Goal: Check status: Check status

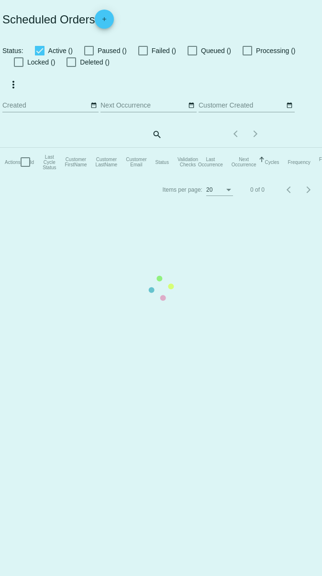
checkbox input "true"
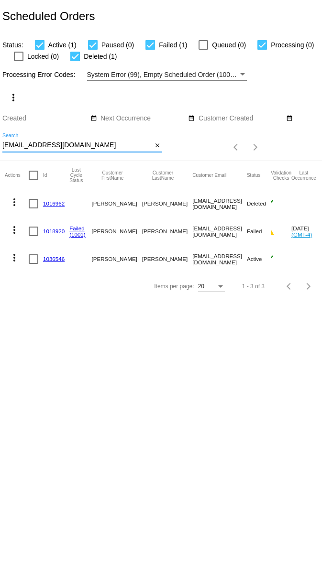
click at [114, 146] on input "pcondon11@gmail.com" at bounding box center [77, 145] width 150 height 8
paste input "adriennemariefrancis@comcast.net"
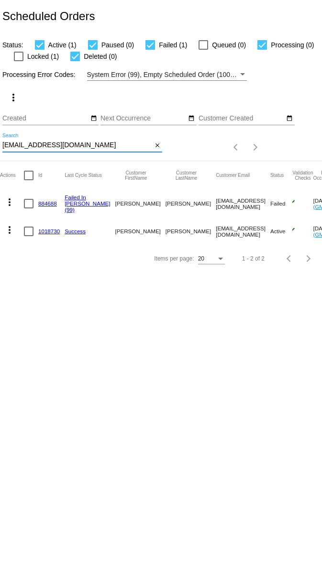
scroll to position [0, 7]
type input "adriennemariefrancis@comcast.net"
click at [52, 201] on link "884688" at bounding box center [45, 203] width 19 height 6
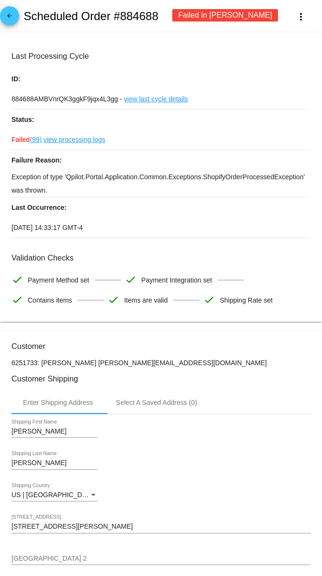
click at [97, 143] on link "view processing logs" at bounding box center [74, 140] width 62 height 20
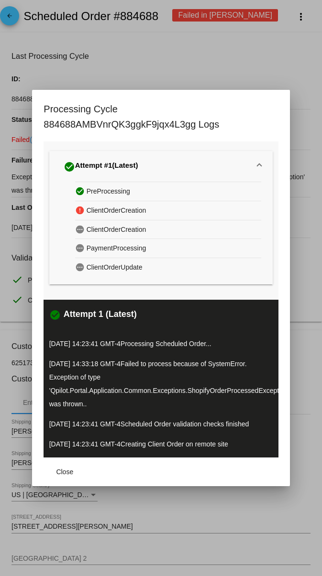
click at [295, 84] on div at bounding box center [161, 288] width 322 height 576
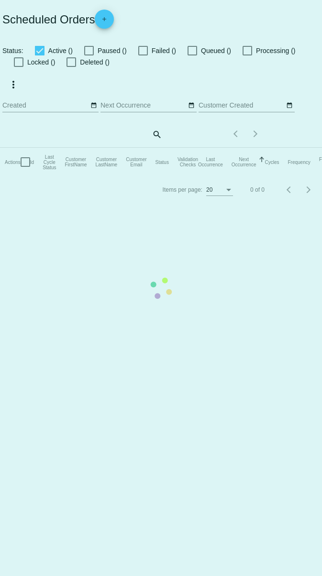
checkbox input "true"
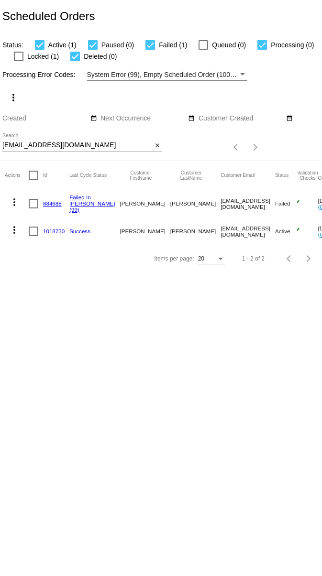
click at [46, 204] on link "884688" at bounding box center [52, 203] width 19 height 6
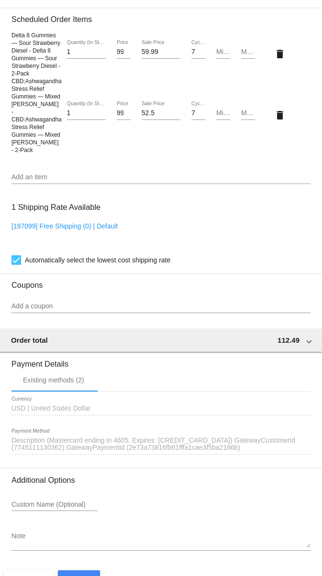
scroll to position [798, 0]
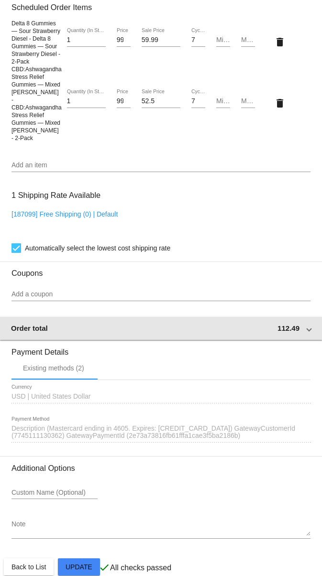
click at [288, 324] on span "112.49" at bounding box center [288, 328] width 22 height 8
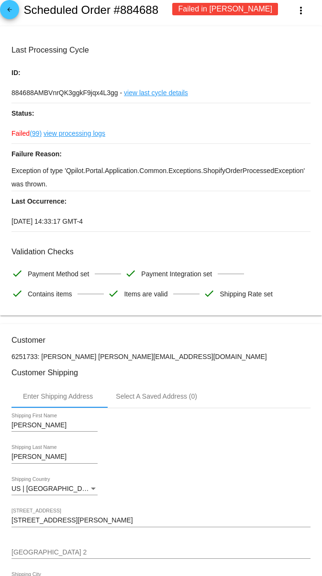
scroll to position [0, 0]
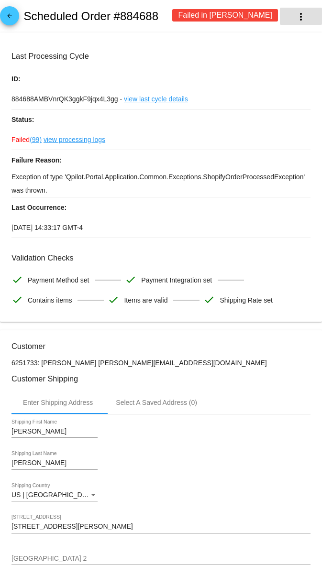
click at [305, 19] on mat-icon "more_vert" at bounding box center [300, 16] width 11 height 11
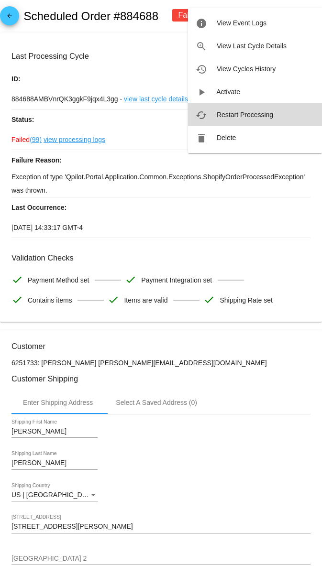
click at [267, 108] on button "cached Restart Processing" at bounding box center [255, 114] width 134 height 23
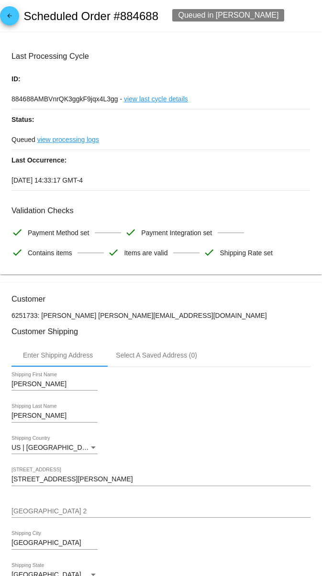
click at [12, 19] on mat-icon "arrow_back" at bounding box center [9, 17] width 11 height 11
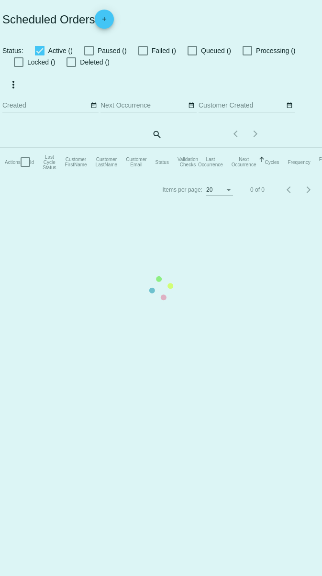
checkbox input "true"
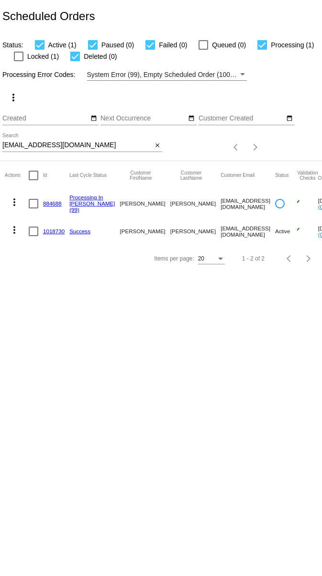
click at [20, 57] on div at bounding box center [19, 57] width 10 height 10
click at [19, 61] on input "Locked (1)" at bounding box center [18, 61] width 0 height 0
click at [20, 57] on div at bounding box center [19, 57] width 10 height 10
click at [19, 61] on input "Locked (1)" at bounding box center [18, 61] width 0 height 0
click at [20, 57] on div at bounding box center [19, 57] width 10 height 10
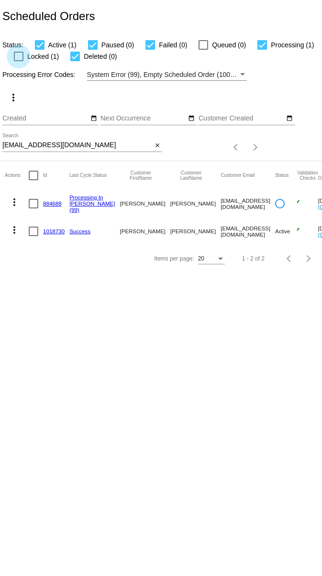
click at [19, 61] on input "Locked (1)" at bounding box center [18, 61] width 0 height 0
checkbox input "true"
click at [58, 204] on link "884688" at bounding box center [52, 203] width 19 height 6
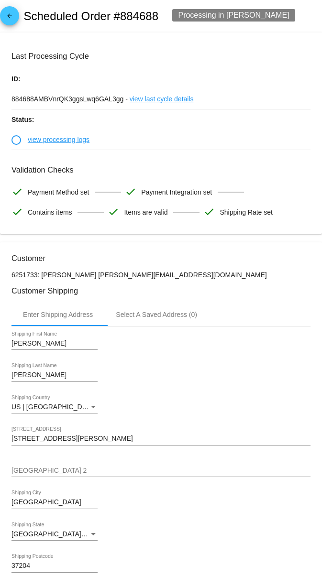
click at [61, 144] on link "view processing logs" at bounding box center [59, 140] width 62 height 20
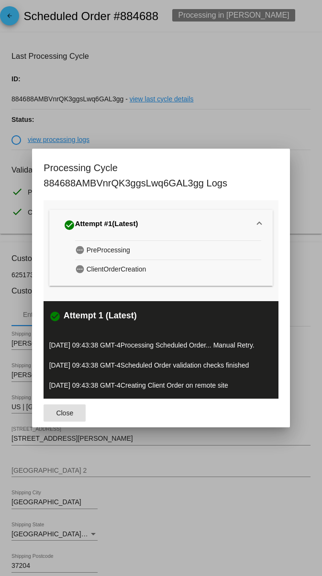
click at [278, 109] on div at bounding box center [161, 288] width 322 height 576
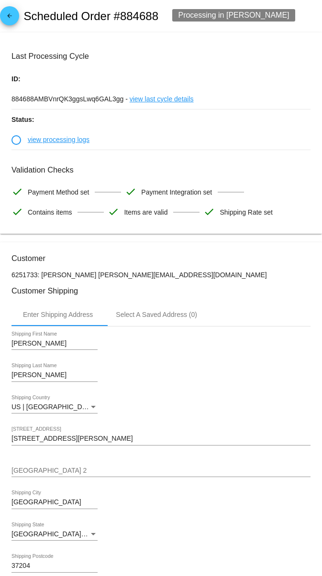
click at [7, 19] on mat-icon "arrow_back" at bounding box center [9, 17] width 11 height 11
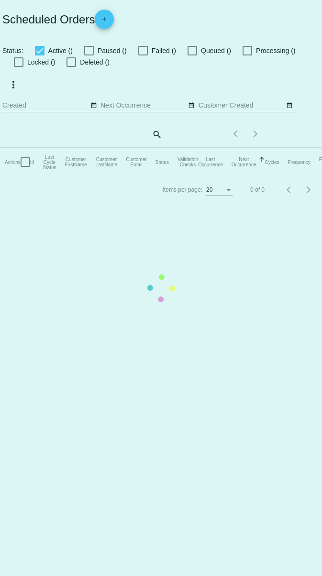
checkbox input "true"
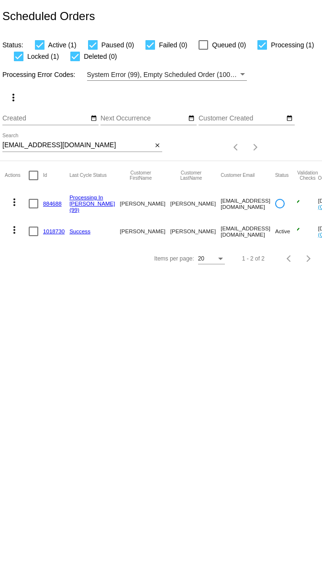
click at [56, 202] on link "884688" at bounding box center [52, 203] width 19 height 6
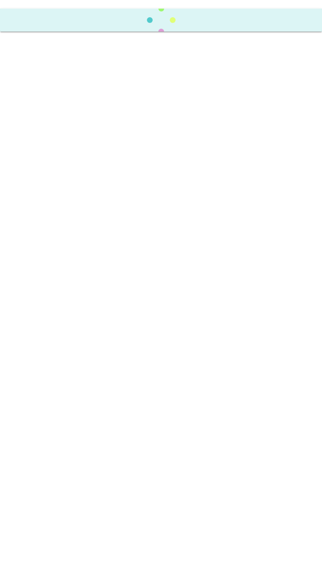
click at [56, 202] on body "Scheduled Order has restarted processing" at bounding box center [161, 288] width 322 height 576
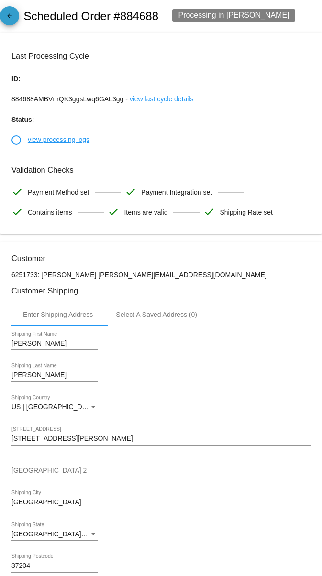
click at [16, 13] on link "arrow_back" at bounding box center [9, 15] width 19 height 19
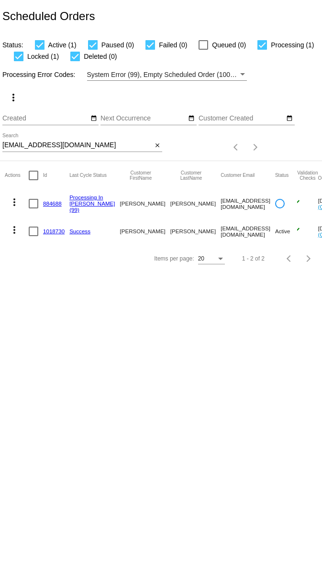
click at [54, 230] on link "1018730" at bounding box center [54, 231] width 22 height 6
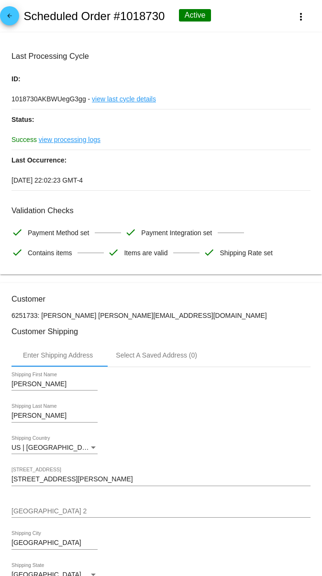
click at [12, 12] on span "arrow_back" at bounding box center [9, 17] width 11 height 23
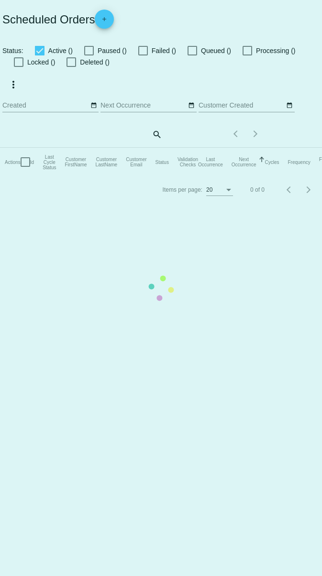
checkbox input "true"
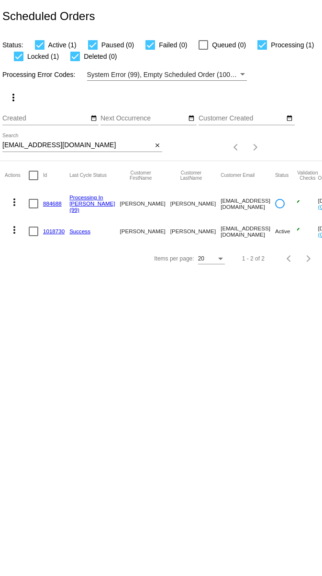
click at [50, 201] on link "884688" at bounding box center [52, 203] width 19 height 6
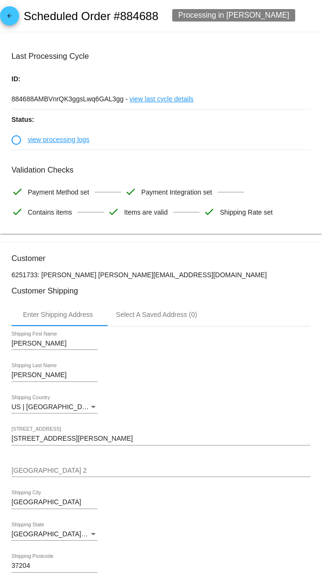
click at [159, 94] on link "view last cycle details" at bounding box center [162, 99] width 64 height 20
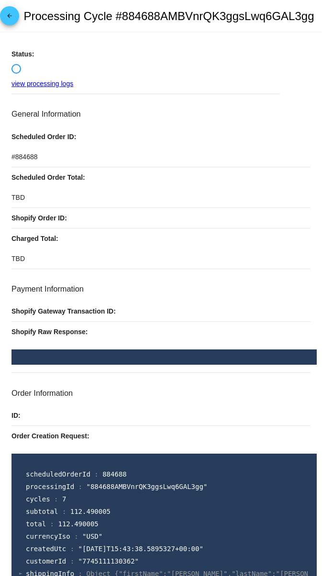
click at [65, 83] on link "view processing logs" at bounding box center [42, 84] width 62 height 8
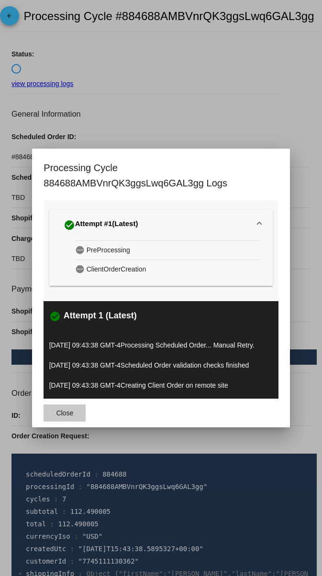
click at [56, 410] on span "Close" at bounding box center [64, 413] width 17 height 8
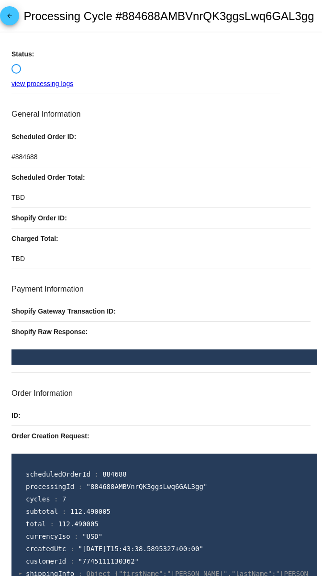
click at [12, 15] on mat-icon "arrow_back" at bounding box center [9, 17] width 11 height 11
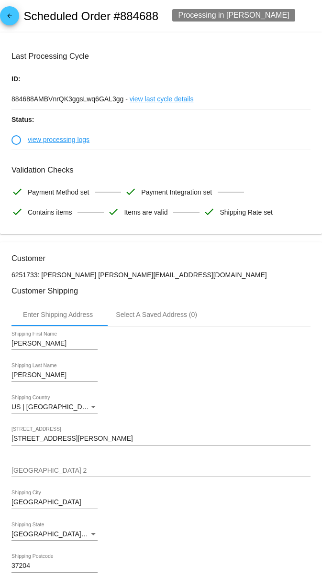
click at [8, 10] on span "arrow_back" at bounding box center [9, 17] width 11 height 23
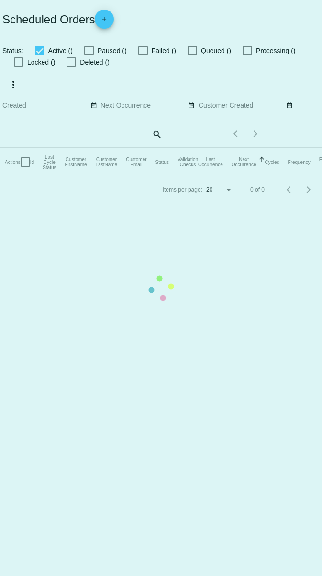
checkbox input "true"
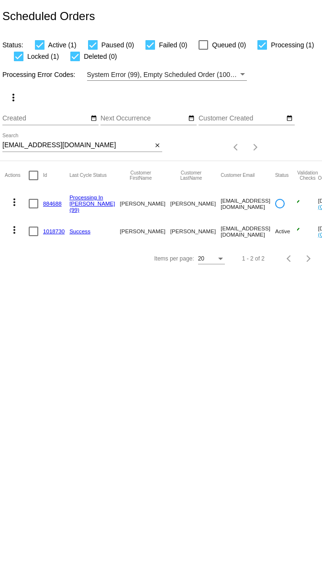
click at [56, 202] on link "884688" at bounding box center [52, 203] width 19 height 6
click at [56, 202] on body "Scheduled Orders Status: Active (1) Paused (0) Failed (0) Queued (0) Processing…" at bounding box center [161, 288] width 322 height 576
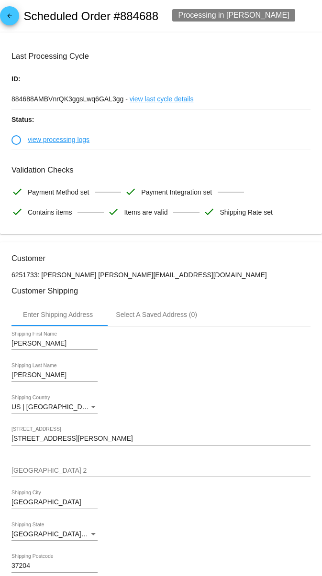
click at [268, 122] on p "Status:" at bounding box center [160, 119] width 299 height 20
click at [185, 378] on div "Francis Shipping Last Name" at bounding box center [160, 376] width 299 height 27
click at [10, 17] on mat-icon "arrow_back" at bounding box center [9, 17] width 11 height 11
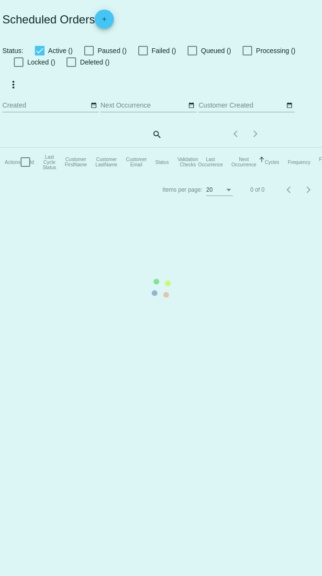
checkbox input "true"
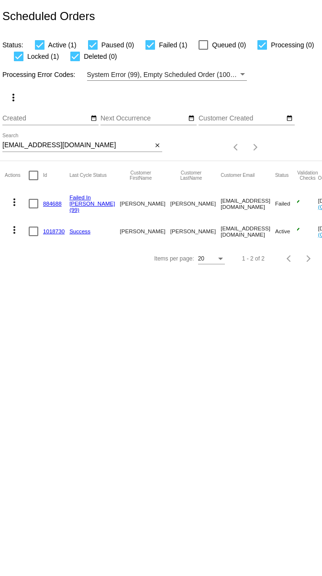
click at [47, 203] on link "884688" at bounding box center [52, 203] width 19 height 6
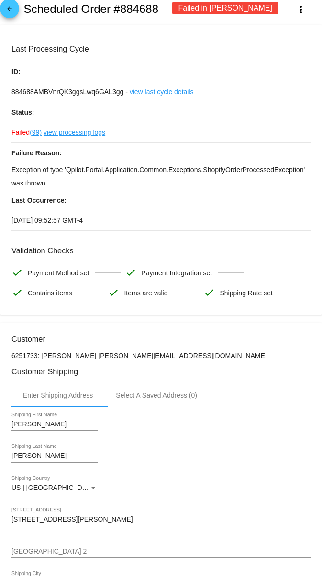
scroll to position [12, 0]
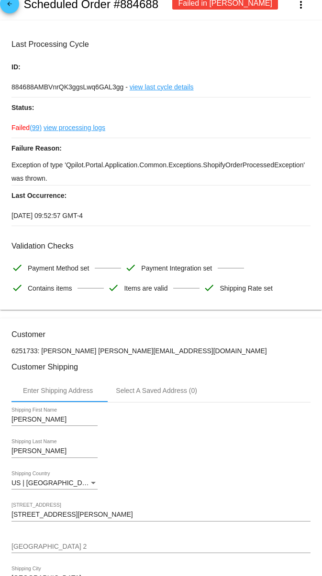
click at [87, 124] on link "view processing logs" at bounding box center [74, 128] width 62 height 20
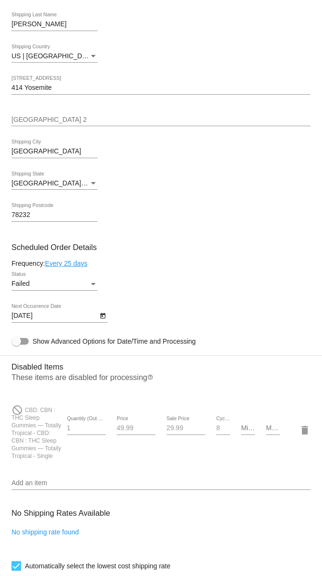
scroll to position [447, 0]
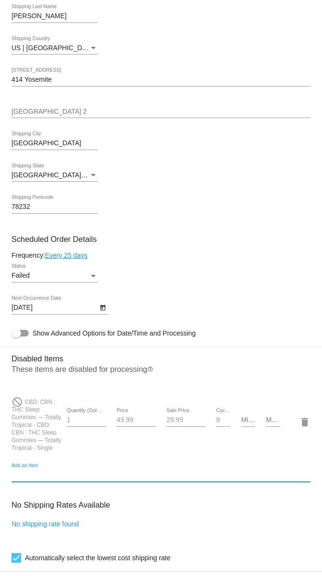
click at [36, 477] on input "Add an item" at bounding box center [160, 475] width 299 height 8
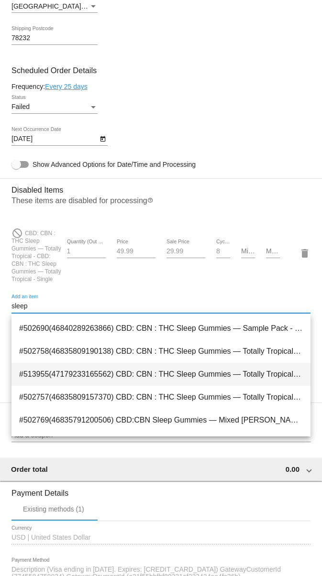
scroll to position [87, 0]
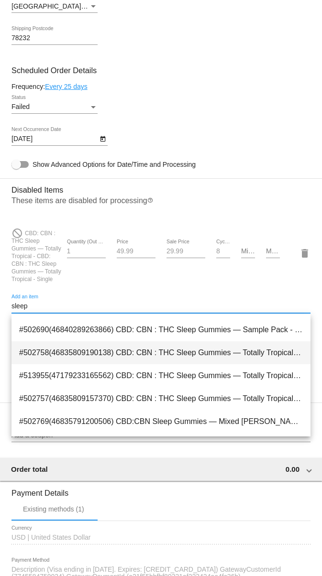
type input "sleep"
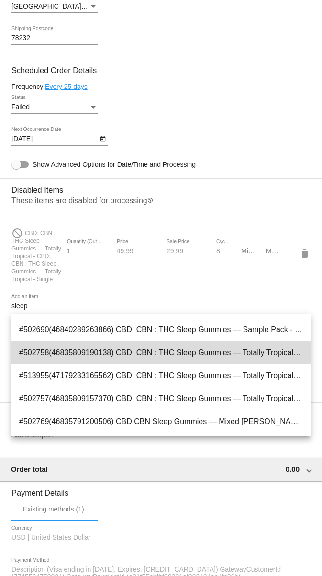
click at [123, 348] on span "#502758(46835809190138) CBD: CBN : THC Sleep Gummies — Totally Tropical - CBD: …" at bounding box center [160, 352] width 283 height 23
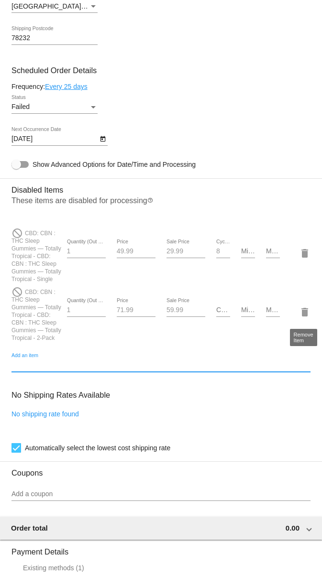
click at [309, 316] on mat-icon "delete" at bounding box center [304, 311] width 11 height 11
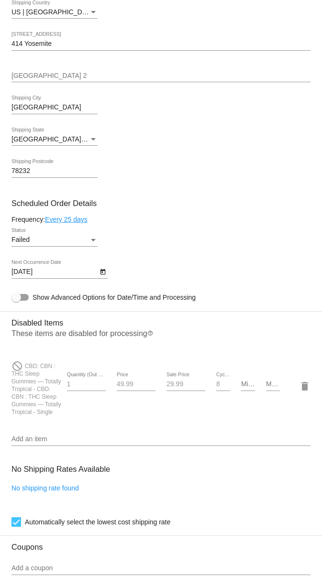
scroll to position [464, 0]
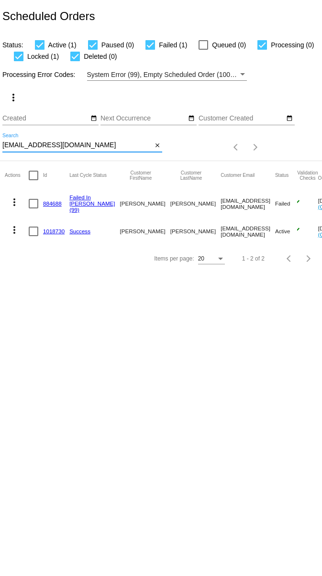
click at [70, 146] on input "adriennemariefrancis@comcast.net" at bounding box center [77, 145] width 150 height 8
paste input "mwgindorff@yahoo.com"
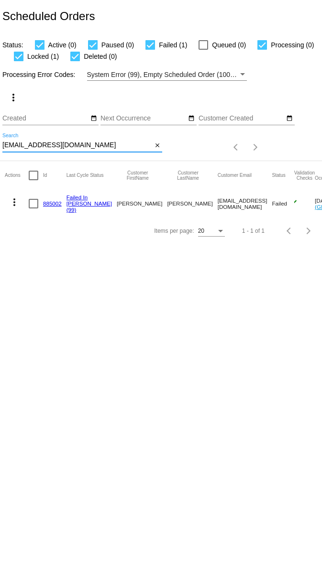
type input "mwgindorff@yahoo.com"
click at [45, 203] on link "885002" at bounding box center [52, 203] width 19 height 6
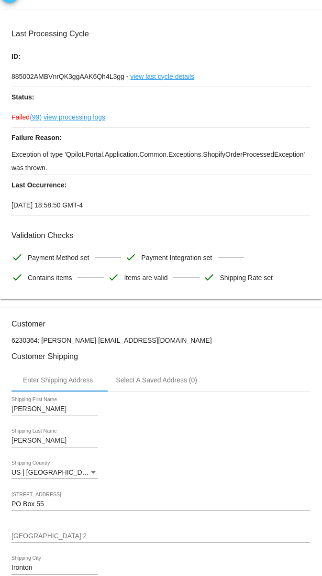
scroll to position [23, 0]
click at [104, 119] on link "view processing logs" at bounding box center [74, 117] width 62 height 20
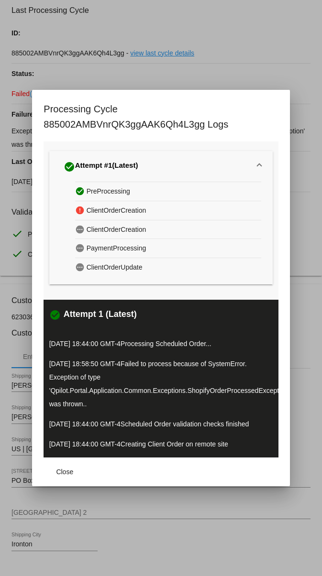
click at [16, 157] on div at bounding box center [161, 288] width 322 height 576
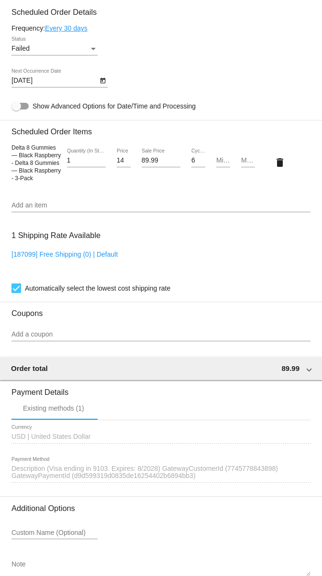
scroll to position [729, 0]
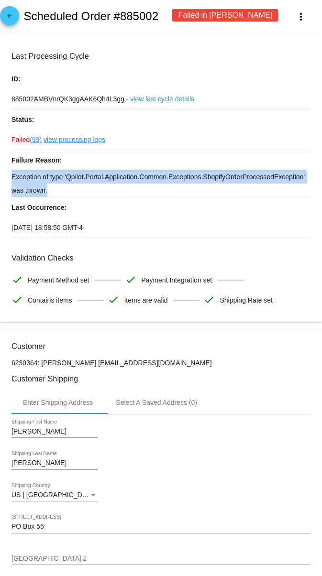
drag, startPoint x: 6, startPoint y: 156, endPoint x: 67, endPoint y: 190, distance: 69.8
click at [67, 190] on mat-card "Last Processing Cycle ID: 885002AMBVnrQK3ggAAK6Qh4L3gg - view last cycle detail…" at bounding box center [161, 178] width 322 height 290
copy div "Failure Reason: Exception of type 'Qpilot.Portal.Application.Common.Exceptions.…"
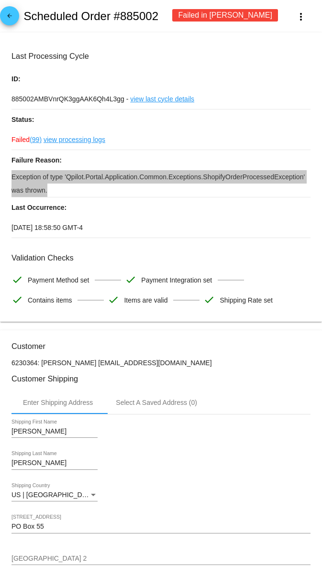
copy h2 "885002"
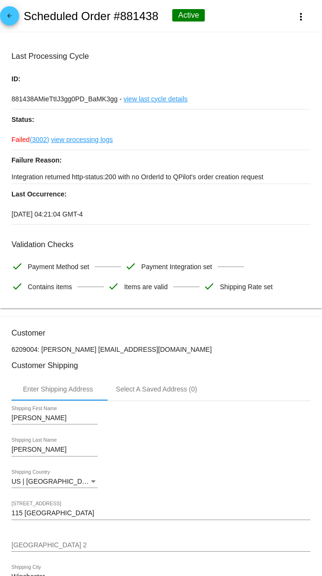
drag, startPoint x: 91, startPoint y: 350, endPoint x: 195, endPoint y: 351, distance: 103.2
click at [195, 351] on p "6209004: Rodger Stewart rodgerstewart@bellsouth.net" at bounding box center [160, 350] width 299 height 8
click at [93, 351] on p "6209004: Rodger Stewart rodgerstewart@bellsouth.net" at bounding box center [160, 350] width 299 height 8
drag, startPoint x: 90, startPoint y: 351, endPoint x: 175, endPoint y: 353, distance: 85.1
click at [175, 353] on p "6209004: Rodger Stewart rodgerstewart@bellsouth.net" at bounding box center [160, 350] width 299 height 8
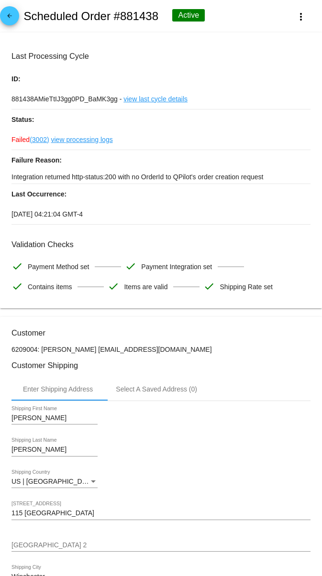
copy p "rodgerstewart@bellsouth.net"
copy h2 "881438"
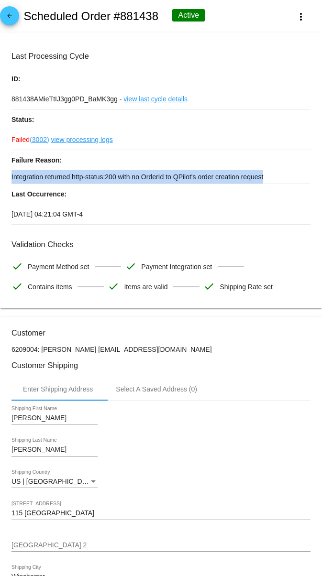
drag, startPoint x: 10, startPoint y: 159, endPoint x: 274, endPoint y: 179, distance: 265.0
click at [274, 179] on mat-card "Last Processing Cycle ID: 881438AMieTtIJ3gg0PD_BaMK3gg - view last cycle detail…" at bounding box center [161, 171] width 322 height 276
copy div "Failure Reason: Integration returned http-status:200 with no OrderId to QPilot'…"
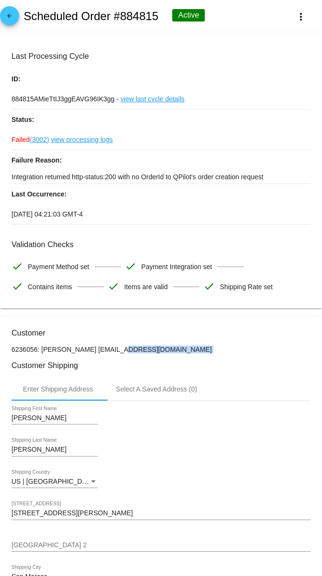
drag, startPoint x: 90, startPoint y: 350, endPoint x: 181, endPoint y: 360, distance: 90.8
copy mat-card-content "[EMAIL_ADDRESS][DOMAIN_NAME]"
copy h2 "884815"
click at [11, 159] on p "Failure Reason:" at bounding box center [160, 160] width 299 height 20
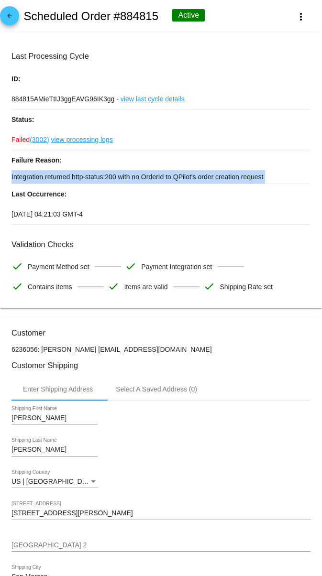
drag, startPoint x: 11, startPoint y: 159, endPoint x: 275, endPoint y: 176, distance: 263.9
click at [275, 176] on div "Failure Reason: Integration returned http-status:200 with no OrderId to QPilot'…" at bounding box center [160, 167] width 299 height 34
copy div "Failure Reason: Integration returned http-status:200 with no OrderId to QPilot'…"
